Goal: Task Accomplishment & Management: Complete application form

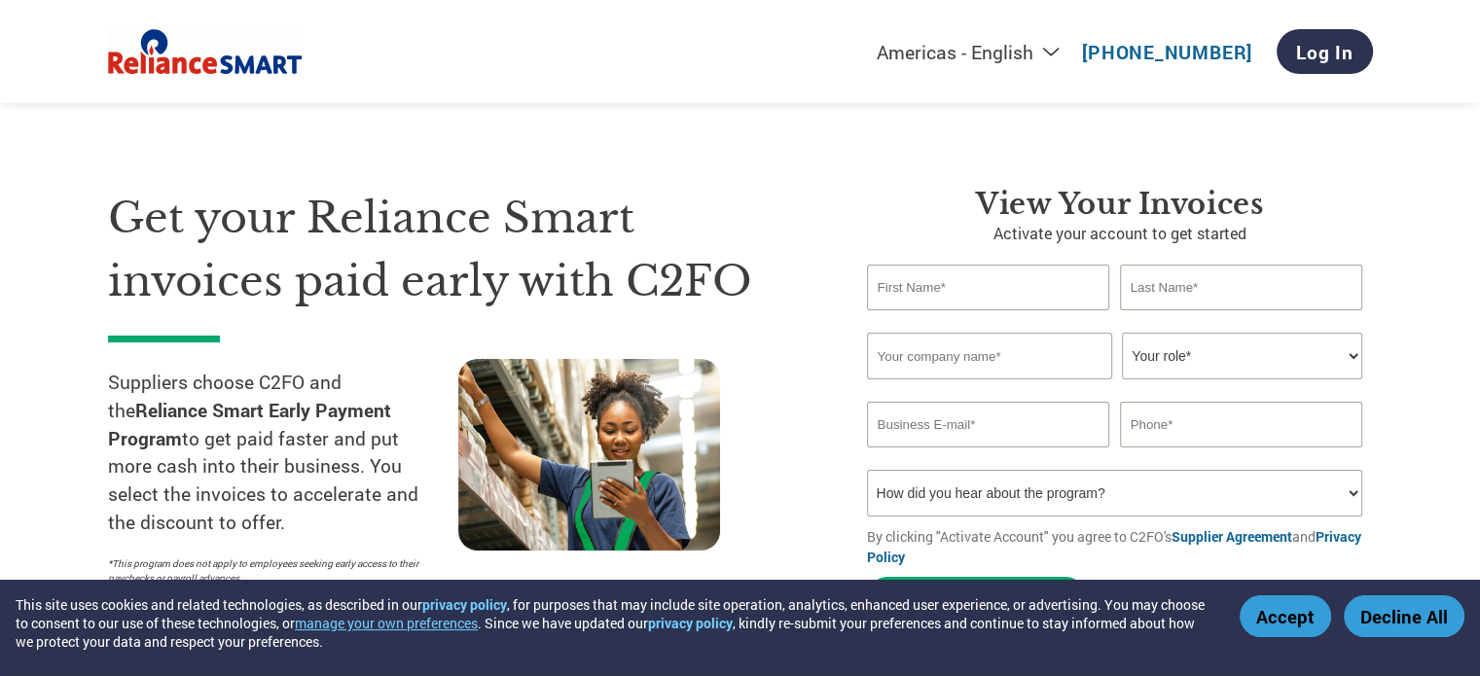
click at [891, 428] on input "email" at bounding box center [988, 425] width 243 height 46
click at [953, 287] on input "text" at bounding box center [988, 288] width 243 height 46
click at [957, 427] on input "email" at bounding box center [988, 425] width 243 height 46
click at [929, 297] on input "text" at bounding box center [988, 288] width 243 height 46
paste input "[PERSON_NAME]"
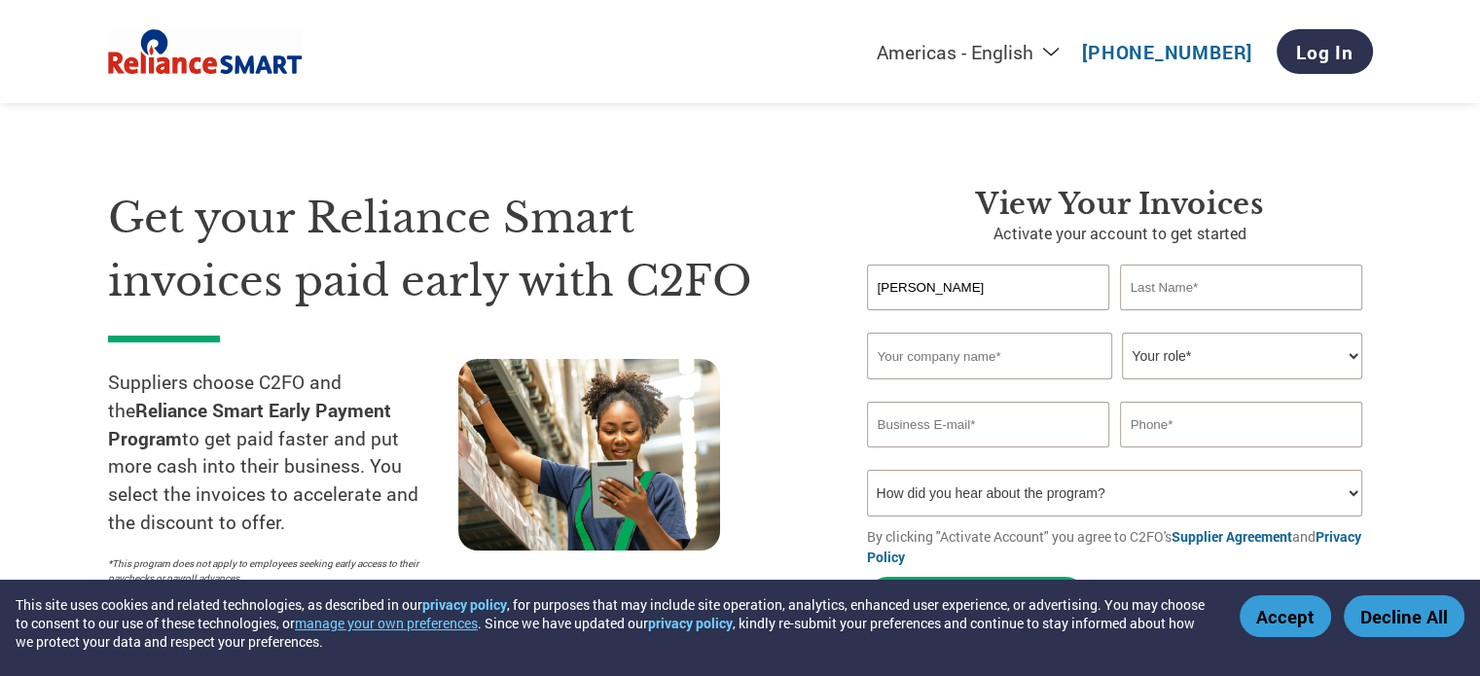
drag, startPoint x: 922, startPoint y: 288, endPoint x: 1060, endPoint y: 283, distance: 138.2
click at [1060, 283] on input "[PERSON_NAME]" at bounding box center [988, 288] width 243 height 46
type input "Jambu"
click at [1159, 290] on input "text" at bounding box center [1241, 288] width 243 height 46
paste input "Sonigera"
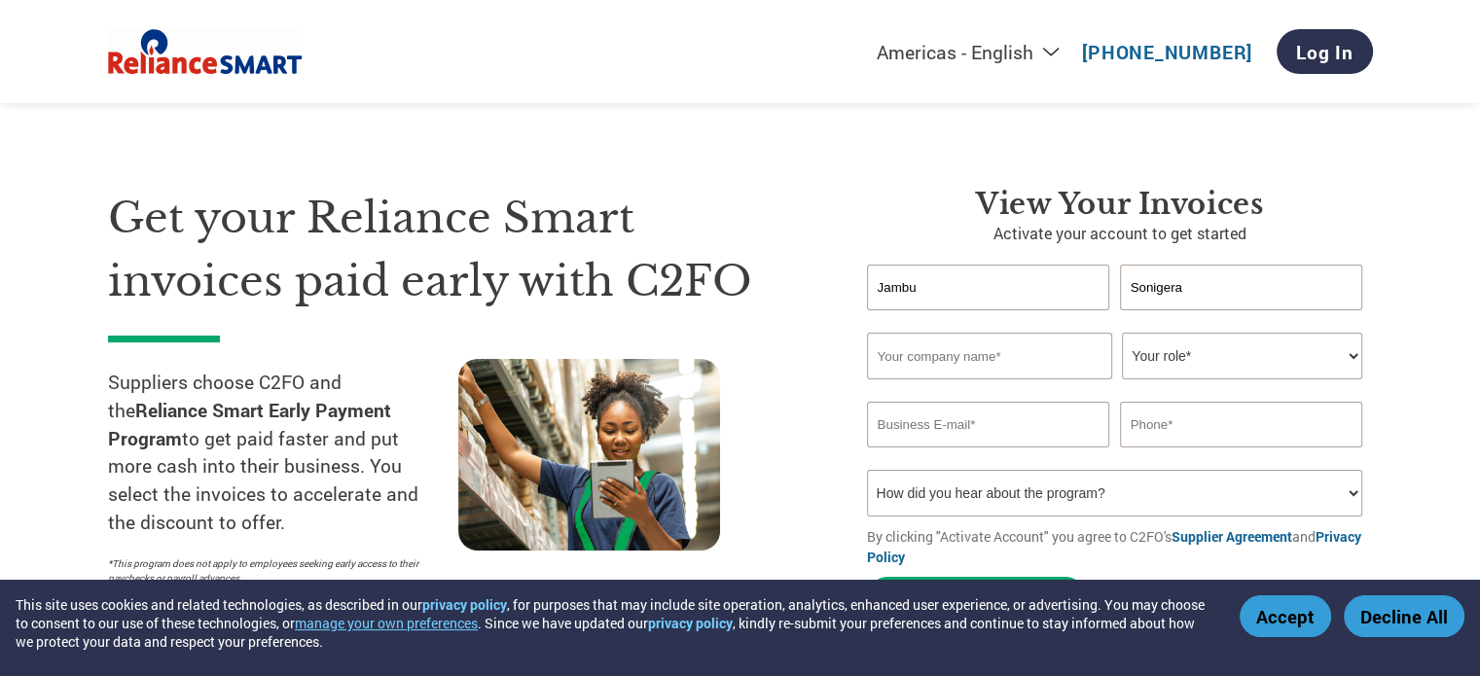
type input "Sonigera"
click at [972, 368] on input "text" at bounding box center [989, 356] width 245 height 47
paste input "J S Distributors Pvt Ltd"
type input "J S Distributors Pvt Ltd"
click at [1253, 350] on select "Your role* CFO Controller Credit Manager Finance Director Treasurer CEO Preside…" at bounding box center [1242, 356] width 240 height 47
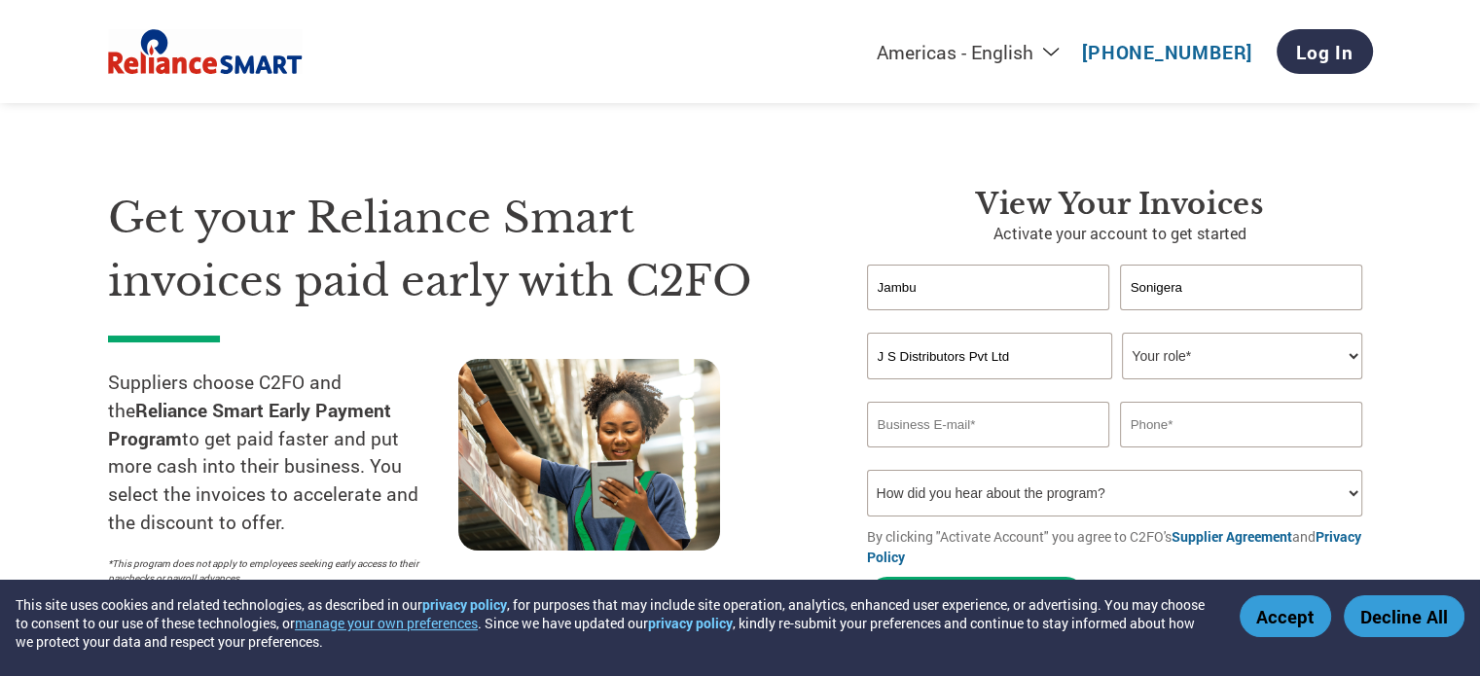
select select "OWNER_FOUNDER"
click at [1122, 333] on select "Your role* CFO Controller Credit Manager Finance Director Treasurer CEO Preside…" at bounding box center [1242, 356] width 240 height 47
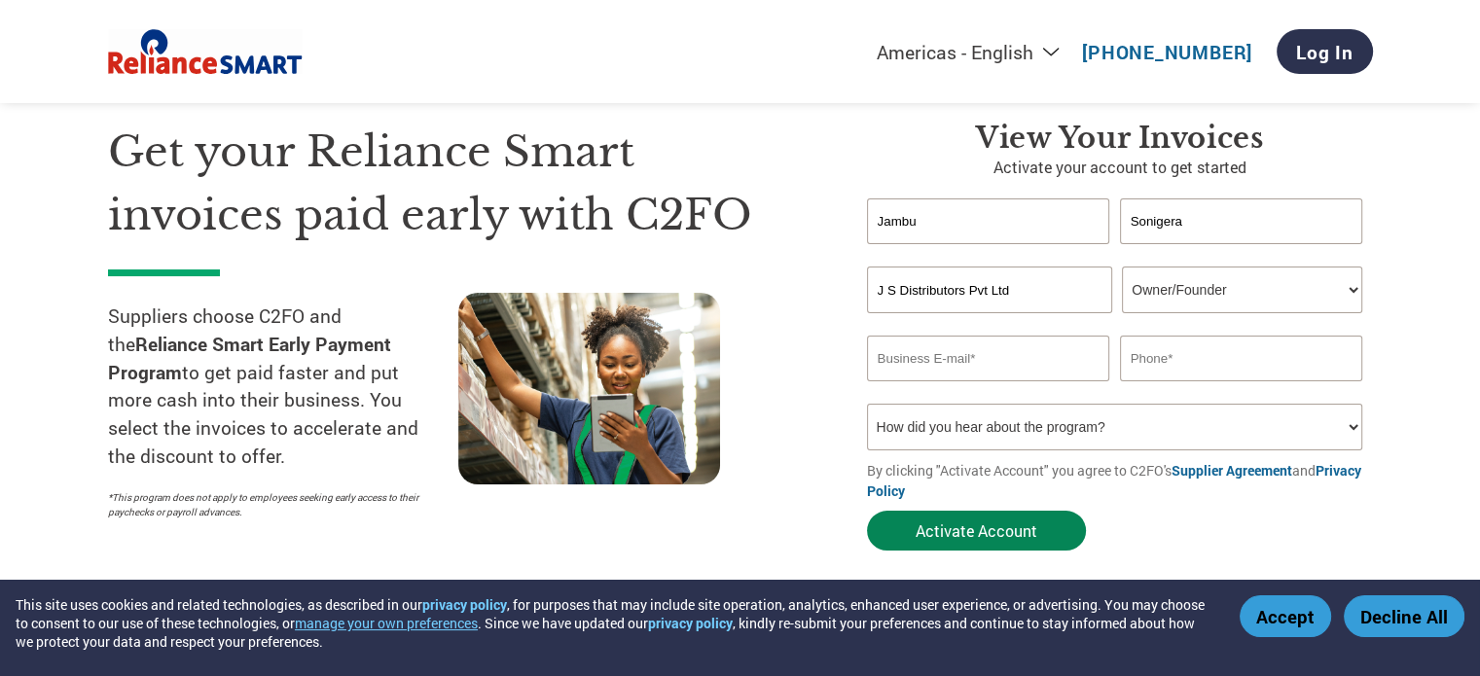
scroll to position [195, 0]
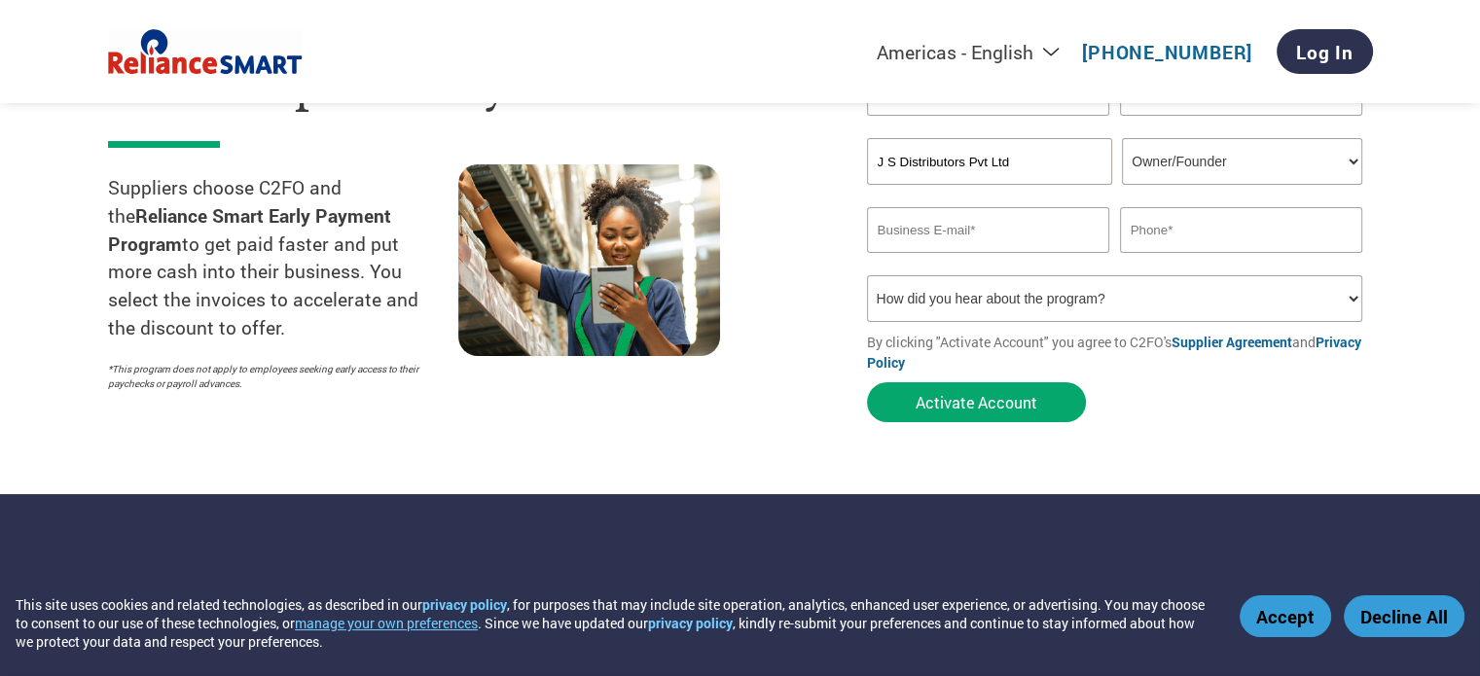
click at [911, 240] on input "email" at bounding box center [988, 230] width 243 height 46
paste input "[EMAIL_ADDRESS][DOMAIN_NAME]"
type input "[EMAIL_ADDRESS][DOMAIN_NAME]"
click at [1194, 240] on input "text" at bounding box center [1241, 230] width 243 height 46
paste input "9845446280"
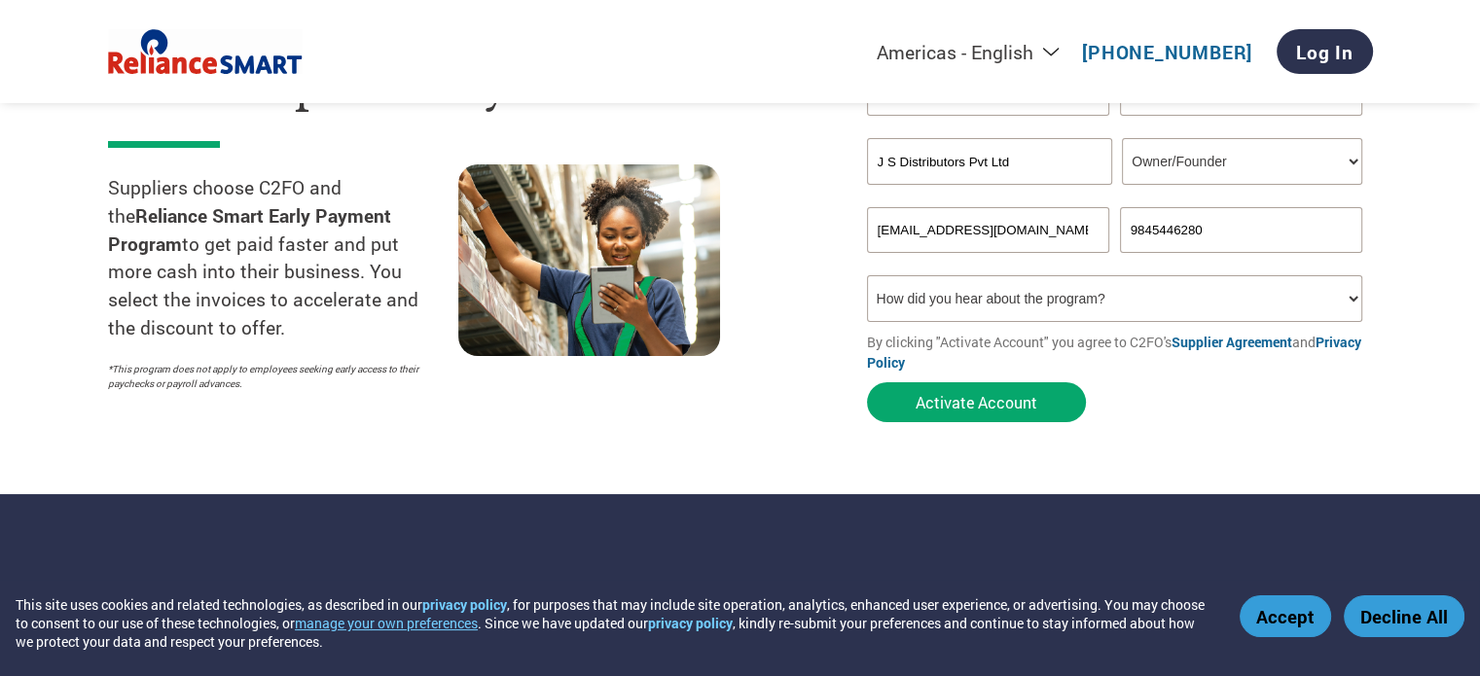
type input "9845446280"
click at [977, 309] on select "How did you hear about the program? Received a letter Email Social Media Online…" at bounding box center [1115, 298] width 496 height 47
select select "Email"
click at [867, 275] on select "How did you hear about the program? Received a letter Email Social Media Online…" at bounding box center [1115, 298] width 496 height 47
click at [957, 424] on form "[PERSON_NAME] Invalid first name or first name is too long Invalid last name or…" at bounding box center [1120, 251] width 506 height 362
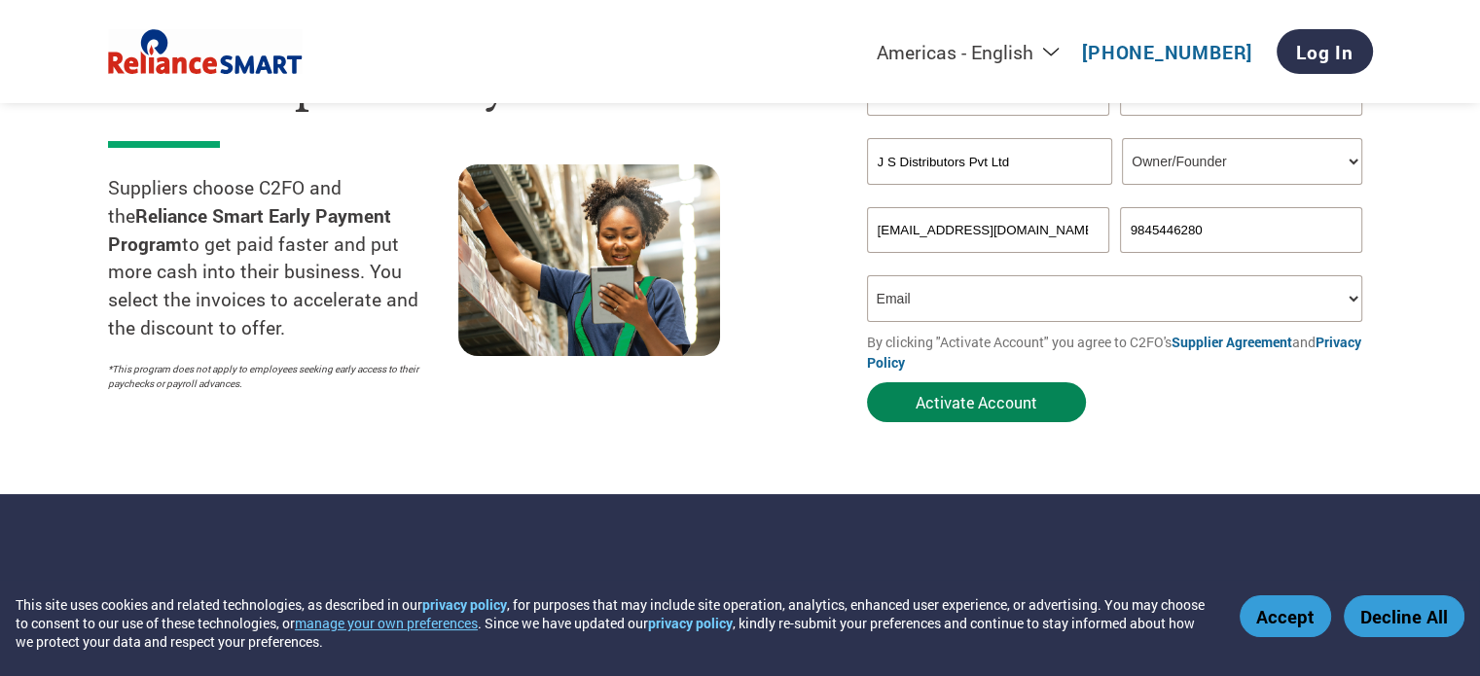
click at [952, 413] on button "Activate Account" at bounding box center [976, 402] width 219 height 40
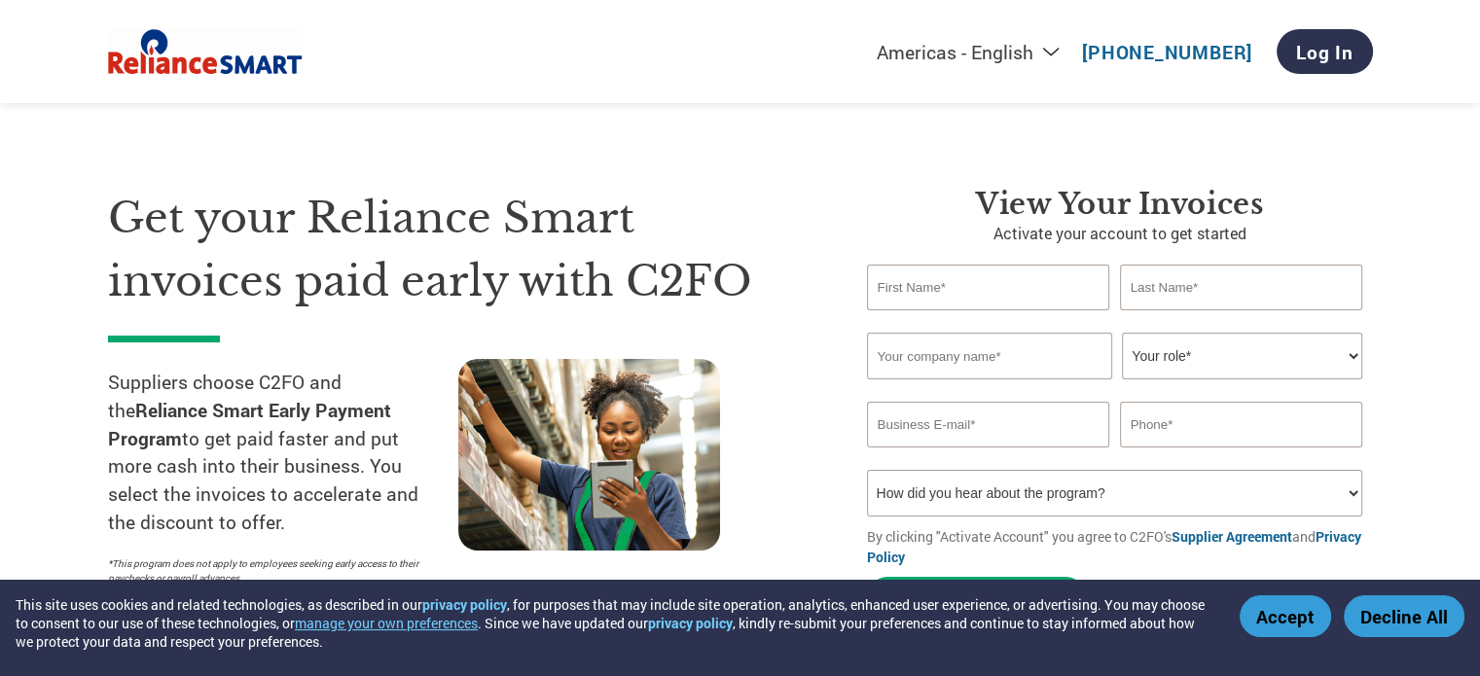
click at [974, 286] on input "text" at bounding box center [988, 288] width 243 height 46
paste input "9845446280"
type input "9845446280"
click at [1164, 414] on input "text" at bounding box center [1241, 425] width 243 height 46
paste input "9845446280"
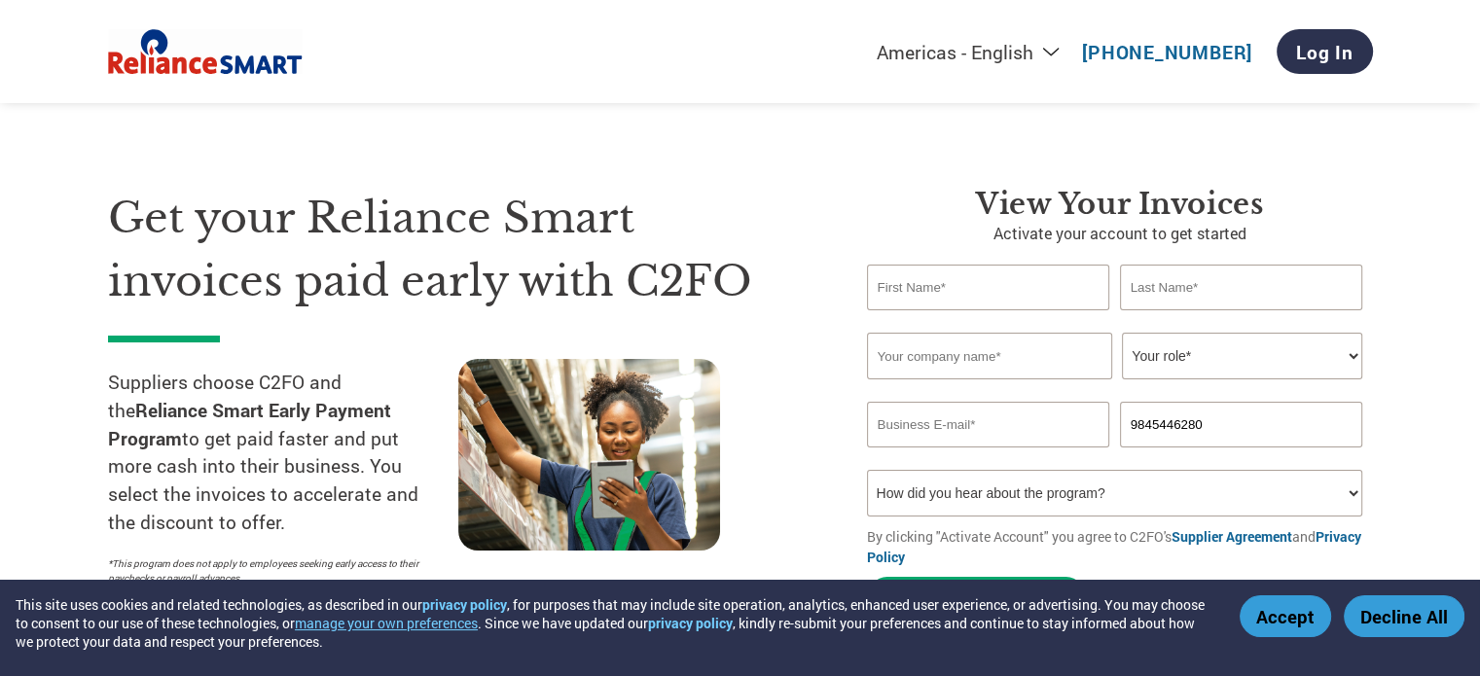
type input "9845446280"
click at [934, 282] on input "text" at bounding box center [988, 288] width 243 height 46
paste input "[PERSON_NAME]"
drag, startPoint x: 919, startPoint y: 283, endPoint x: 1051, endPoint y: 283, distance: 131.3
click at [1051, 283] on input "[PERSON_NAME]" at bounding box center [988, 288] width 243 height 46
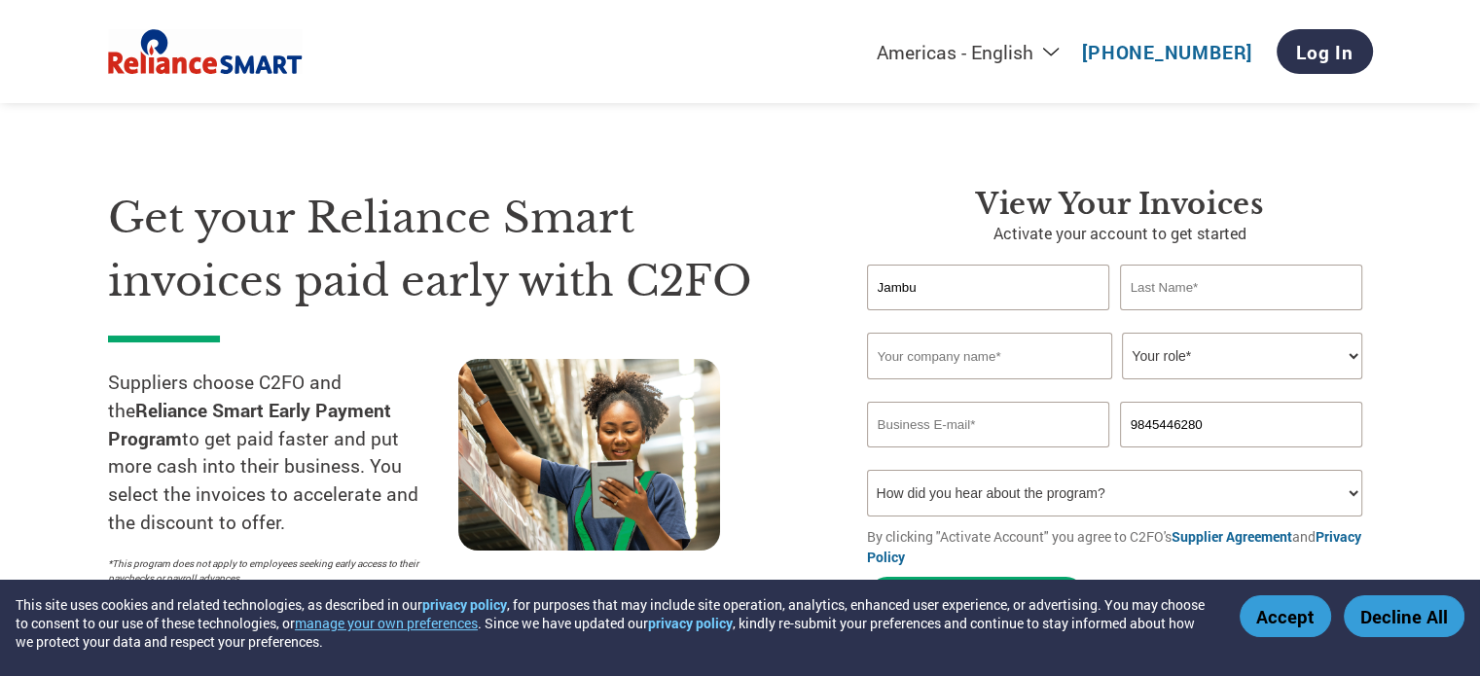
type input "Jambu"
click at [1141, 283] on input "text" at bounding box center [1241, 288] width 243 height 46
paste input "Sonigera"
type input "Sonigera"
click at [961, 349] on input "text" at bounding box center [989, 356] width 245 height 47
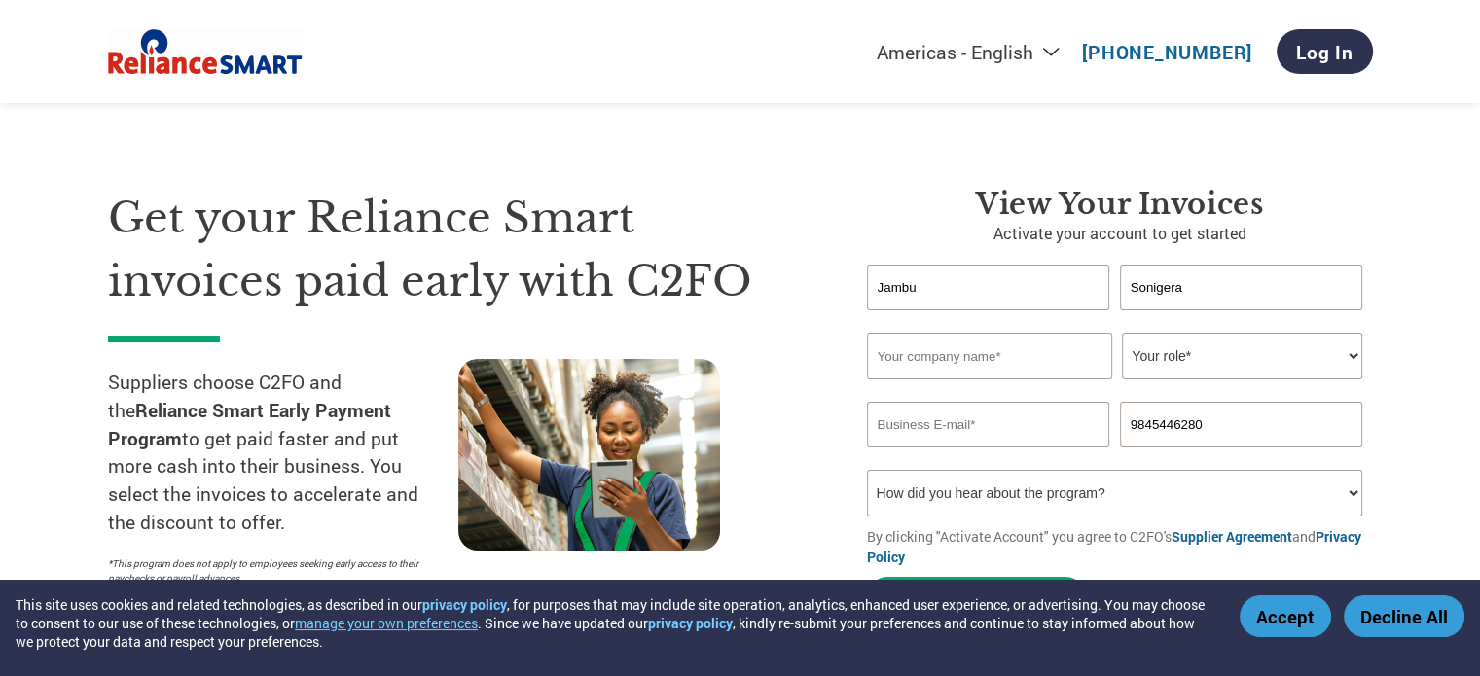
paste input "J S Distributors Pvt Ltd"
type input "J S Distributors Pvt Ltd"
click at [1229, 365] on select "Your role* CFO Controller Credit Manager Finance Director Treasurer CEO Preside…" at bounding box center [1242, 356] width 240 height 47
select select "OWNER_FOUNDER"
click at [1122, 333] on select "Your role* CFO Controller Credit Manager Finance Director Treasurer CEO Preside…" at bounding box center [1242, 356] width 240 height 47
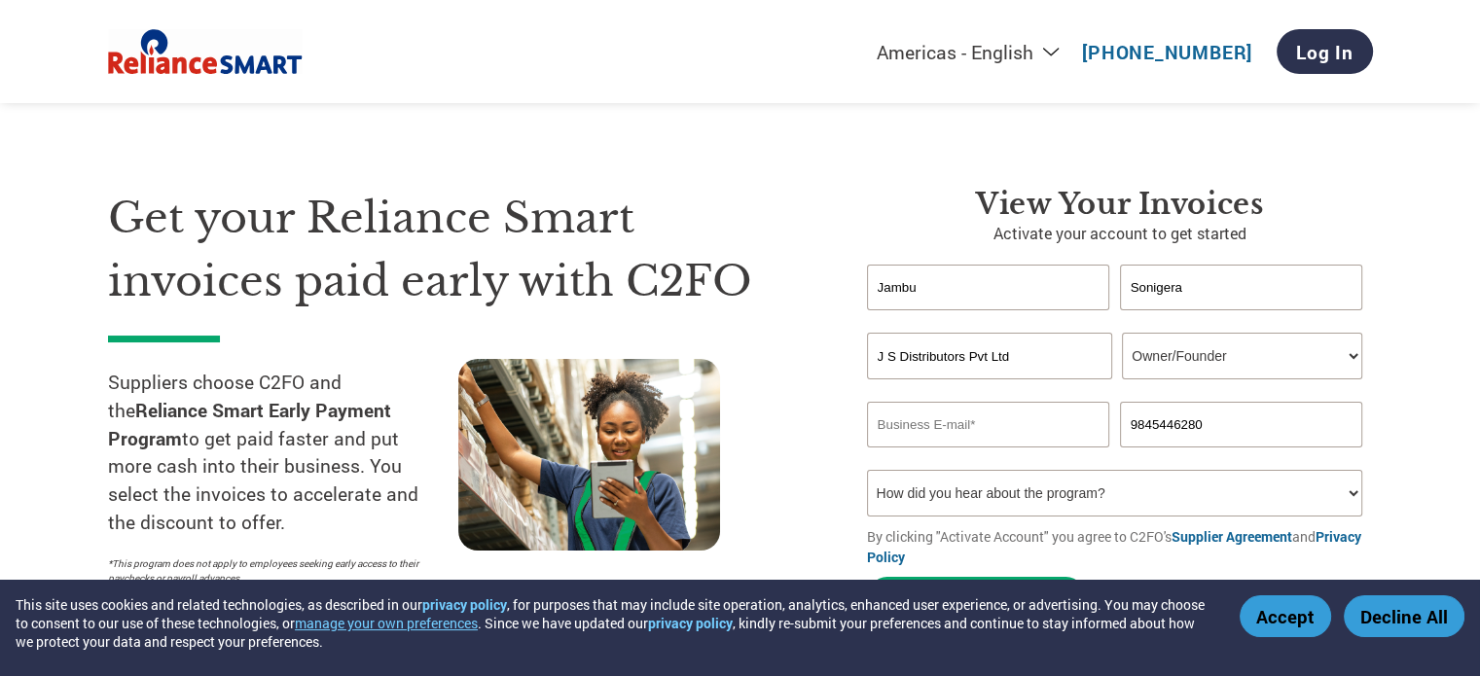
click at [905, 425] on input "email" at bounding box center [988, 425] width 243 height 46
paste input "accounts@jsdistributors.in"
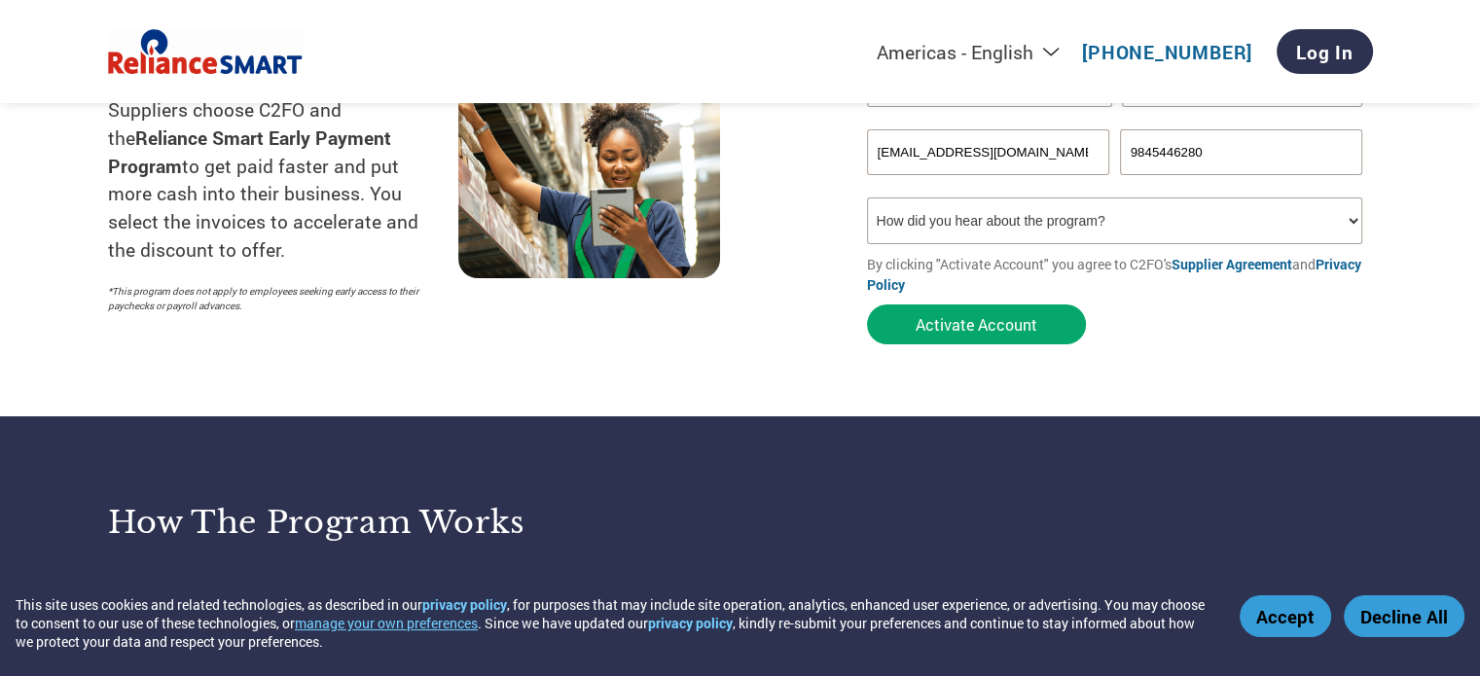
scroll to position [292, 0]
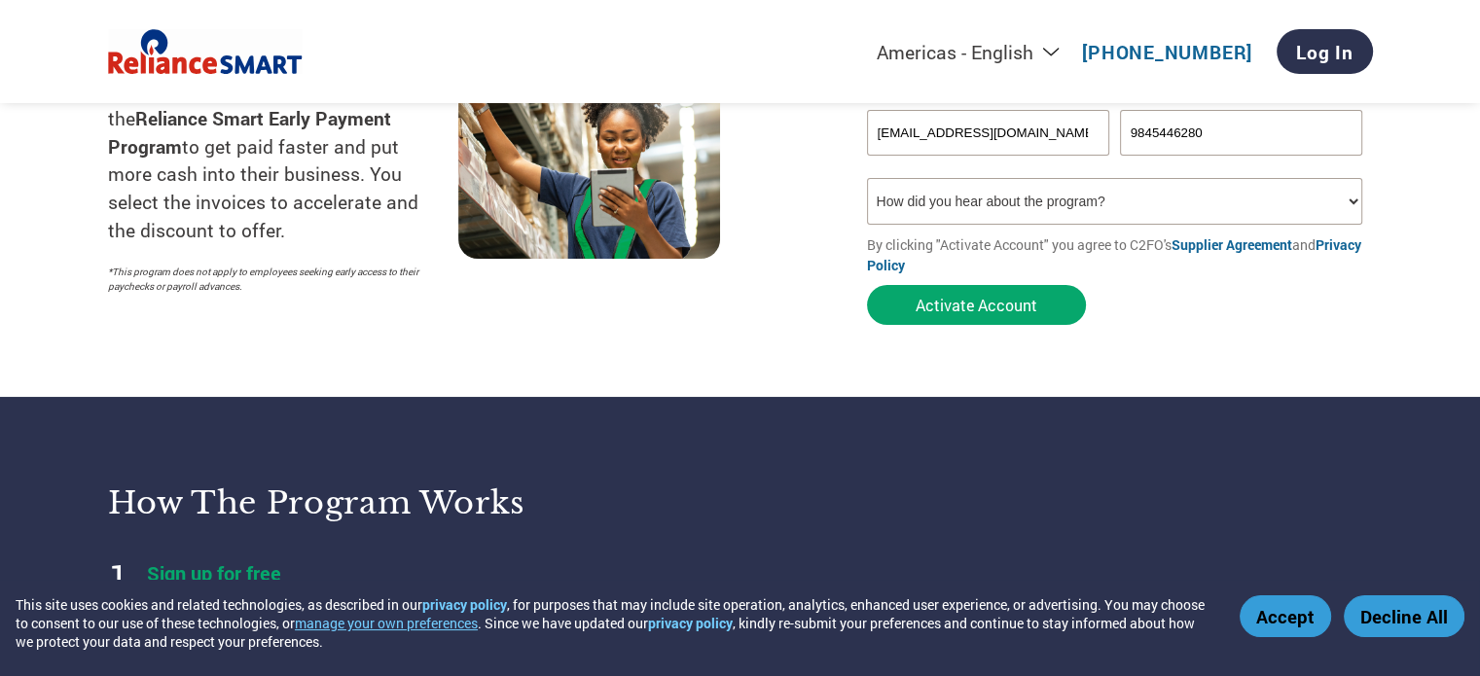
type input "accounts@jsdistributors.in"
click at [919, 197] on select "How did you hear about the program? Received a letter Email Social Media Online…" at bounding box center [1115, 201] width 496 height 47
select select "Email"
click at [867, 178] on select "How did you hear about the program? Received a letter Email Social Media Online…" at bounding box center [1115, 201] width 496 height 47
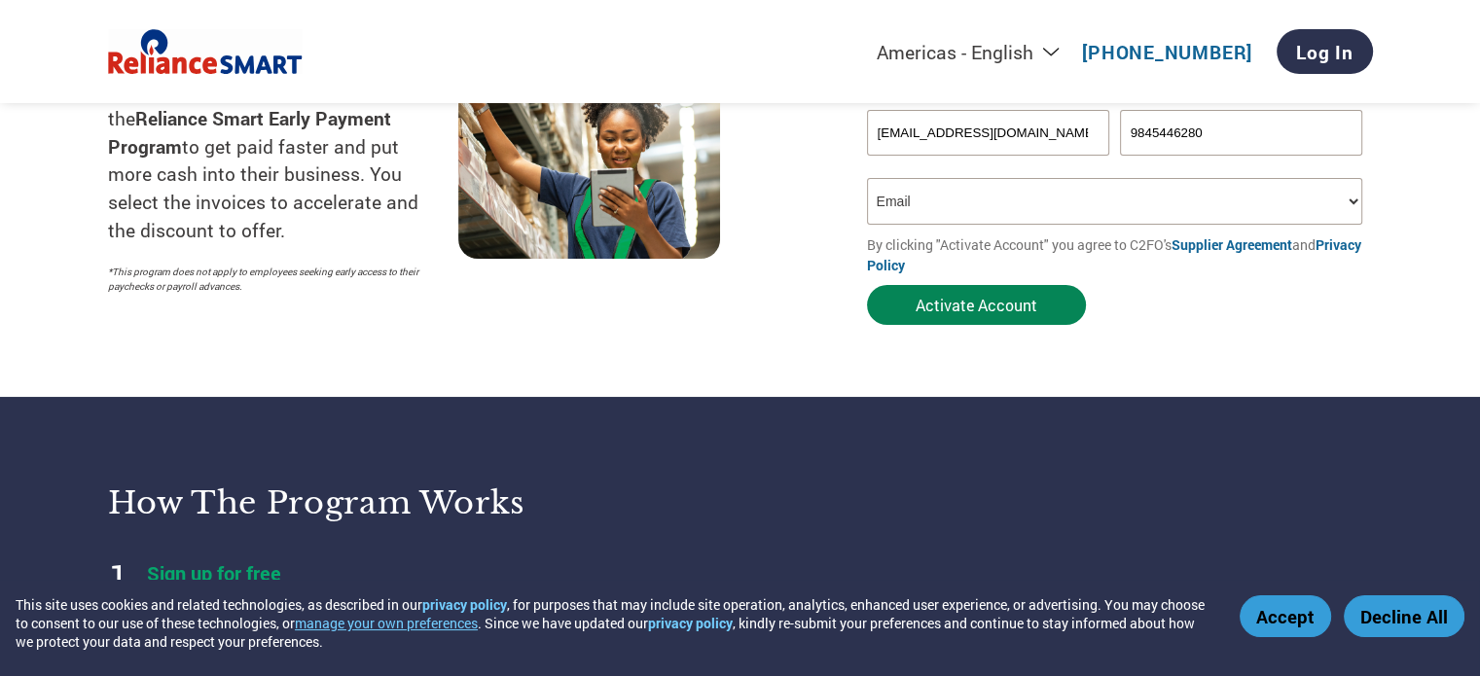
click at [946, 303] on button "Activate Account" at bounding box center [976, 305] width 219 height 40
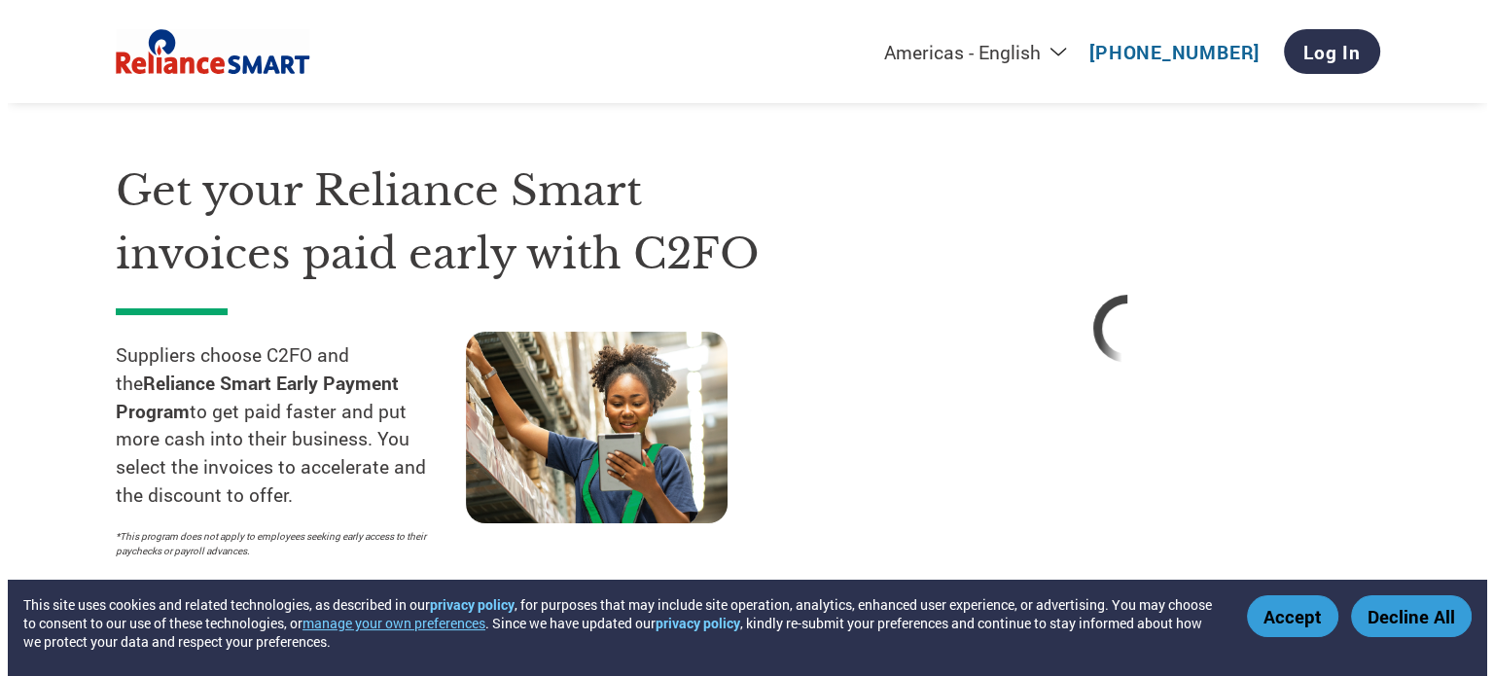
scroll to position [0, 0]
